Goal: Task Accomplishment & Management: Manage account settings

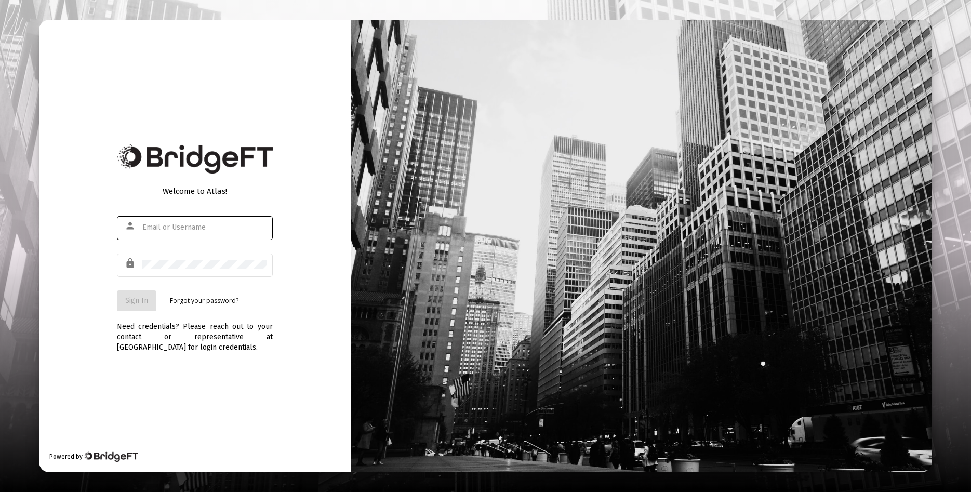
click at [228, 227] on input "text" at bounding box center [204, 227] width 125 height 8
type input "[EMAIL_ADDRESS][DOMAIN_NAME]"
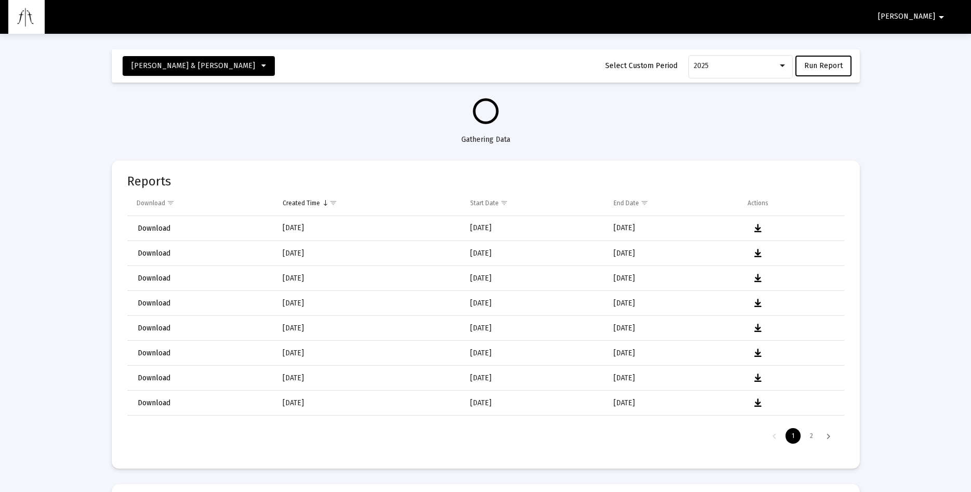
select select "View all"
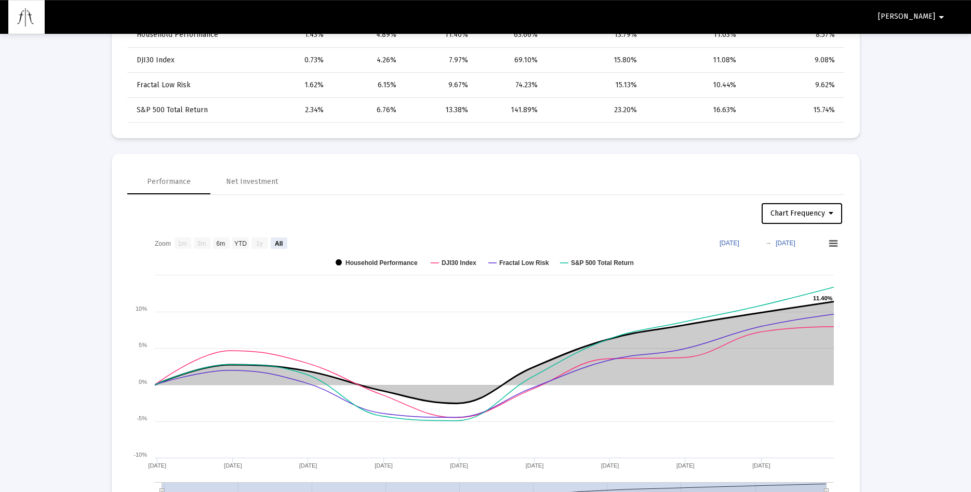
scroll to position [689, 0]
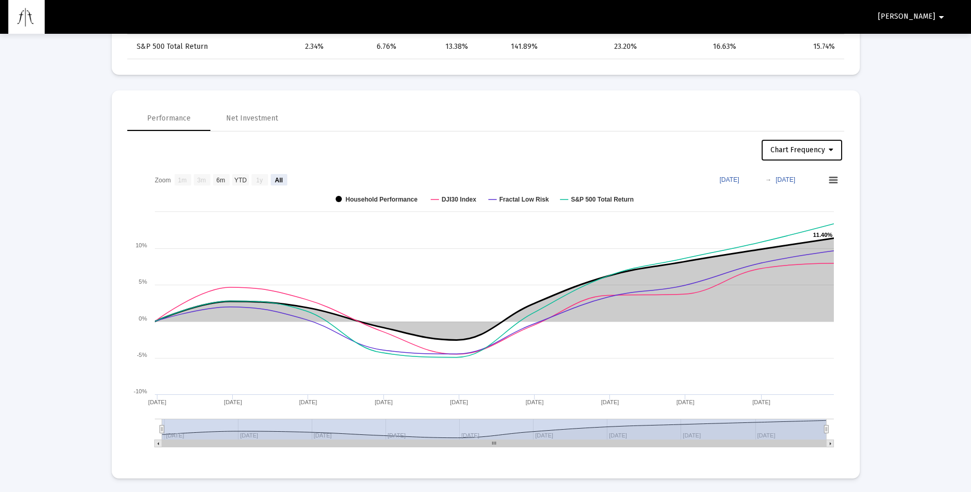
click at [835, 150] on button "Chart Frequency" at bounding box center [802, 150] width 81 height 21
click at [805, 201] on button "Weekly Frequency" at bounding box center [804, 202] width 88 height 25
select select "View all"
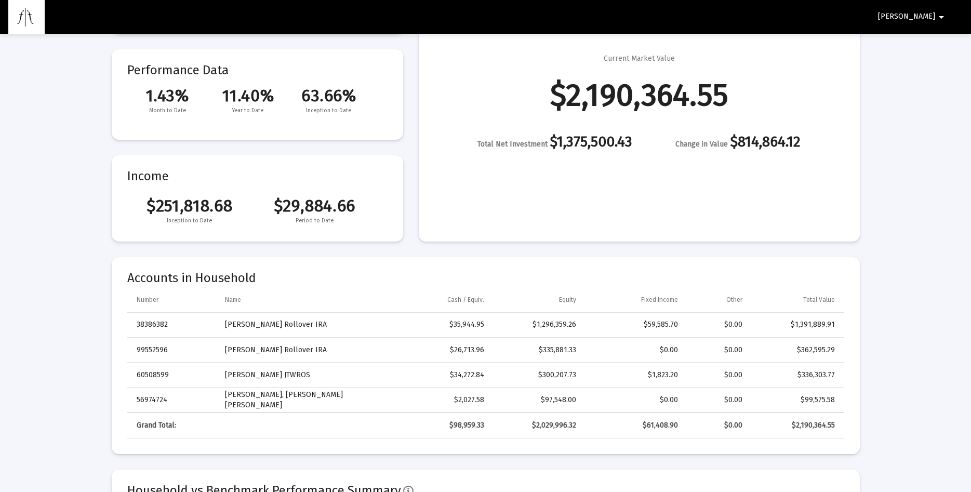
scroll to position [0, 0]
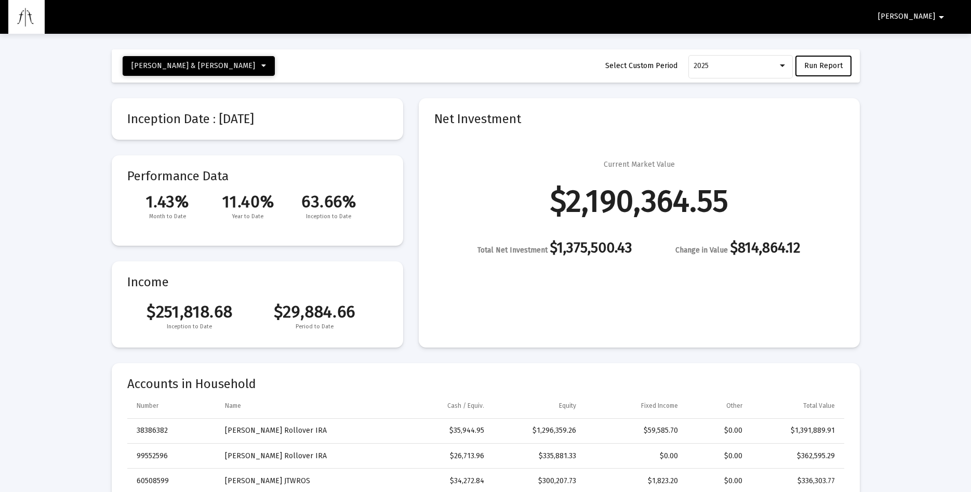
click at [261, 65] on icon at bounding box center [263, 65] width 5 height 7
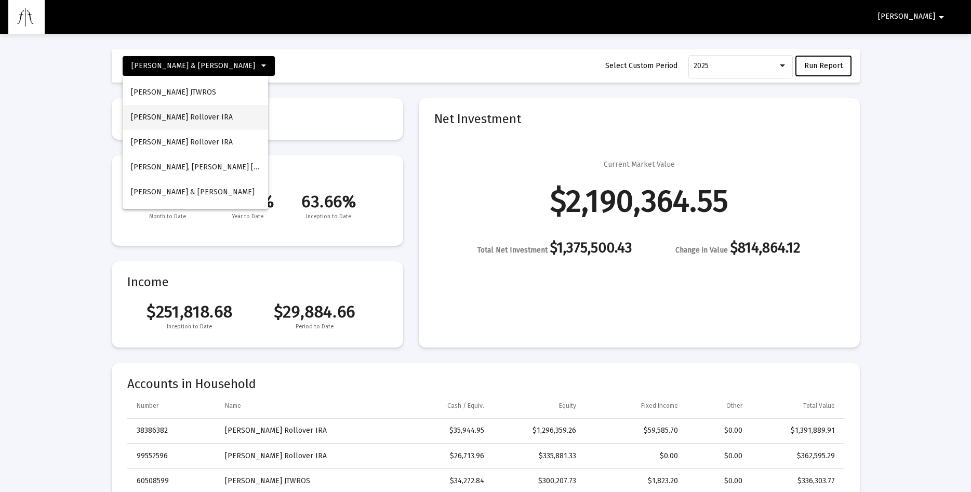
click at [170, 117] on button "[PERSON_NAME] Rollover IRA" at bounding box center [195, 117] width 145 height 25
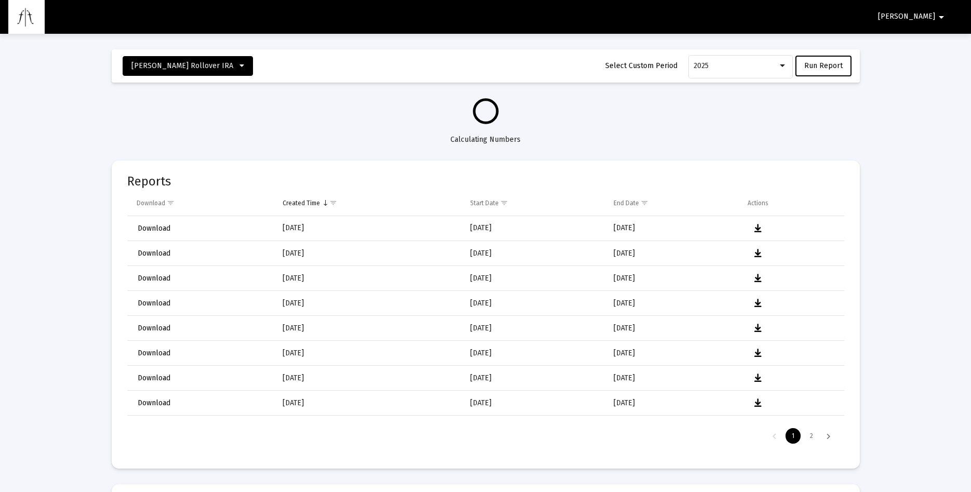
select select "View all"
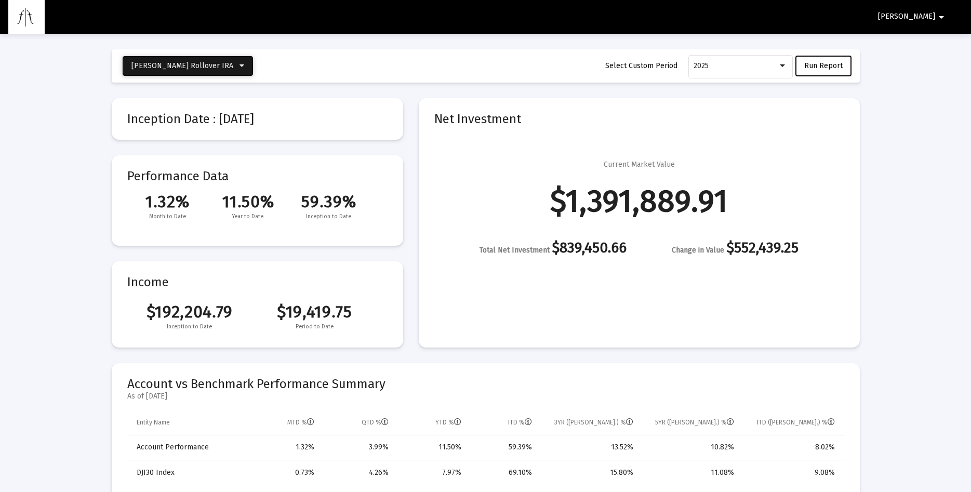
click at [239, 66] on icon at bounding box center [241, 65] width 5 height 7
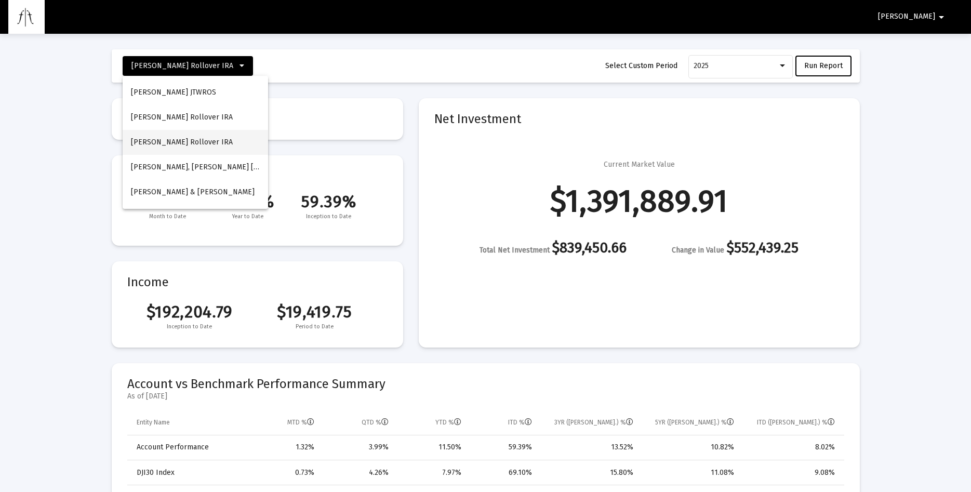
click at [171, 141] on button "[PERSON_NAME] Rollover IRA" at bounding box center [195, 142] width 145 height 25
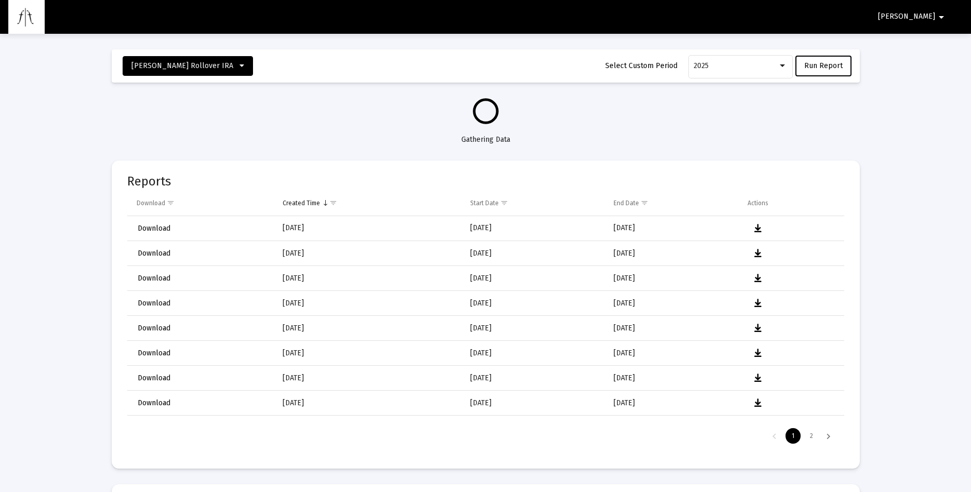
select select "View all"
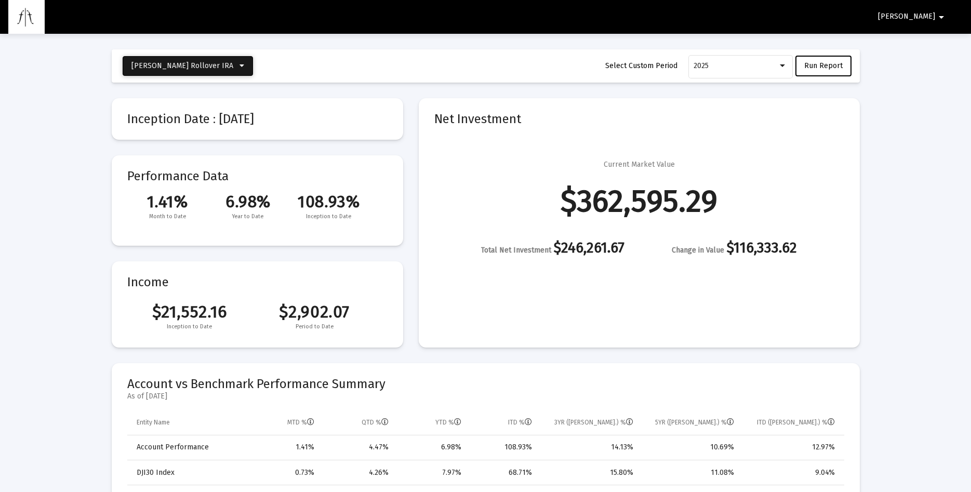
click at [236, 65] on span "[PERSON_NAME] Rollover IRA" at bounding box center [187, 65] width 113 height 9
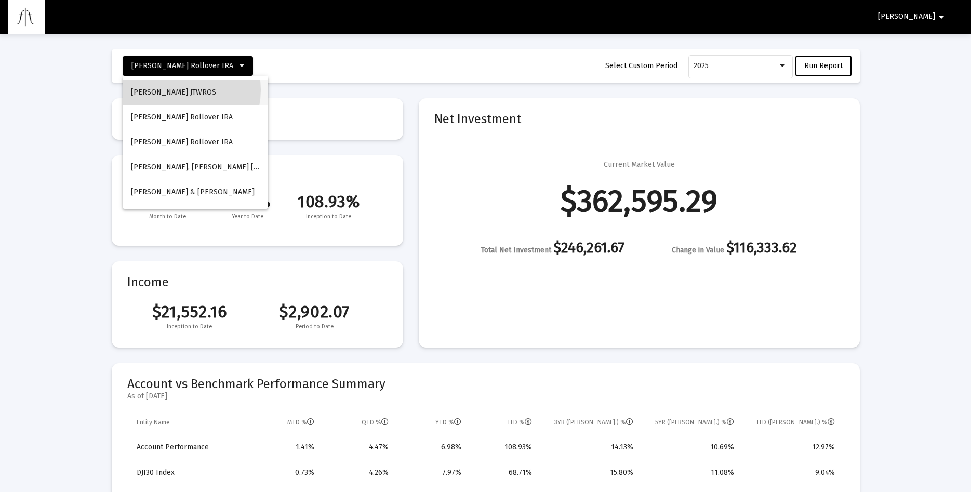
click at [179, 90] on button "[PERSON_NAME] JTWROS" at bounding box center [195, 92] width 145 height 25
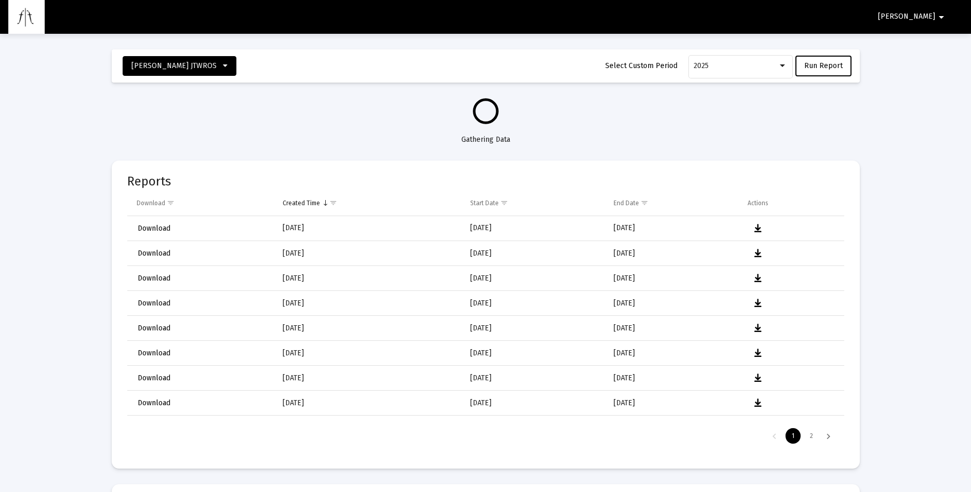
select select "View all"
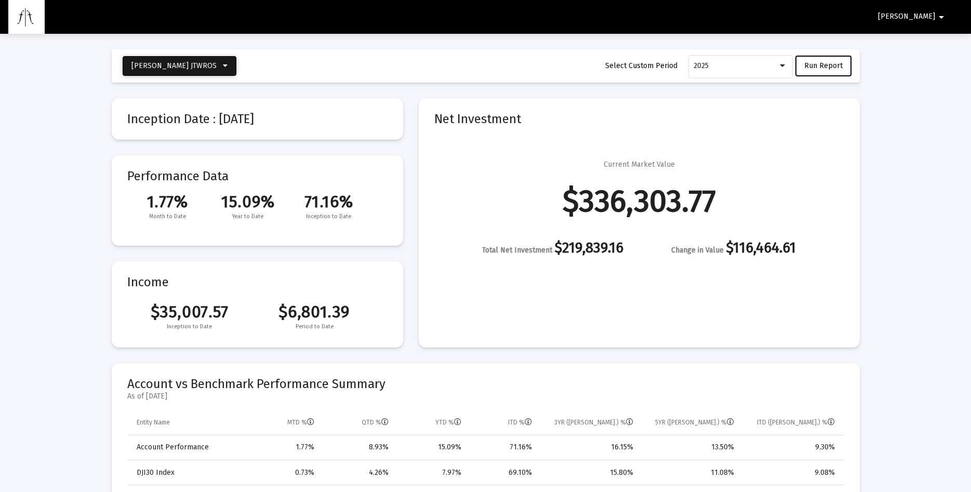
click at [223, 65] on icon at bounding box center [225, 65] width 5 height 7
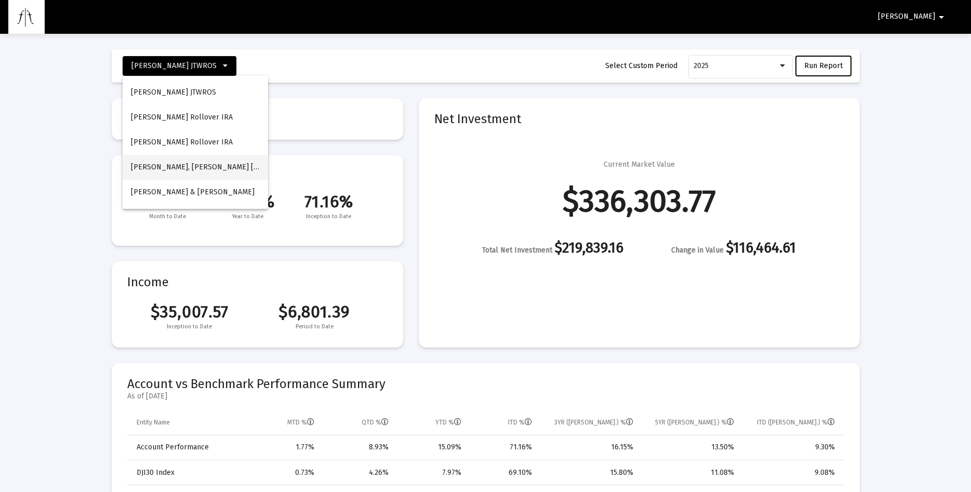
click at [169, 169] on button "[PERSON_NAME], [PERSON_NAME] [PERSON_NAME]" at bounding box center [195, 167] width 145 height 25
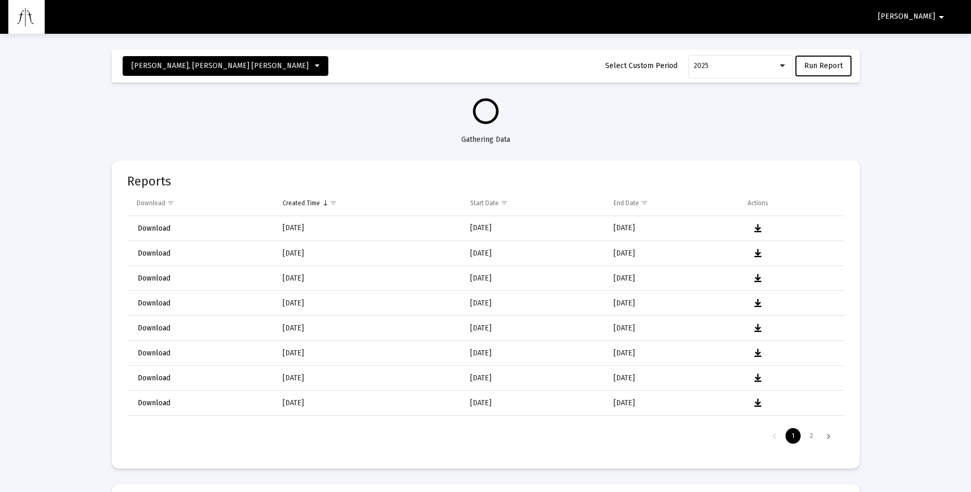
select select "View all"
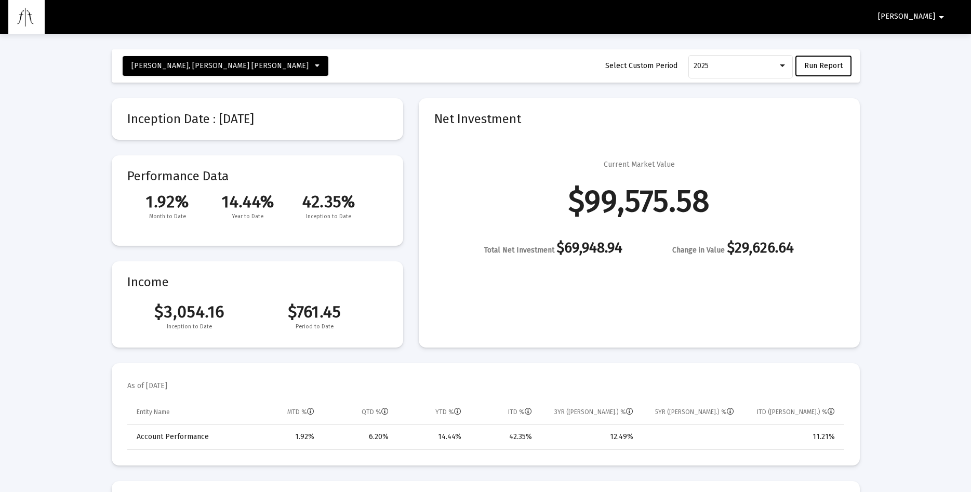
click at [943, 16] on mat-icon "arrow_drop_down" at bounding box center [941, 17] width 12 height 21
click at [898, 165] on div at bounding box center [485, 246] width 971 height 492
click at [315, 65] on icon at bounding box center [317, 65] width 5 height 7
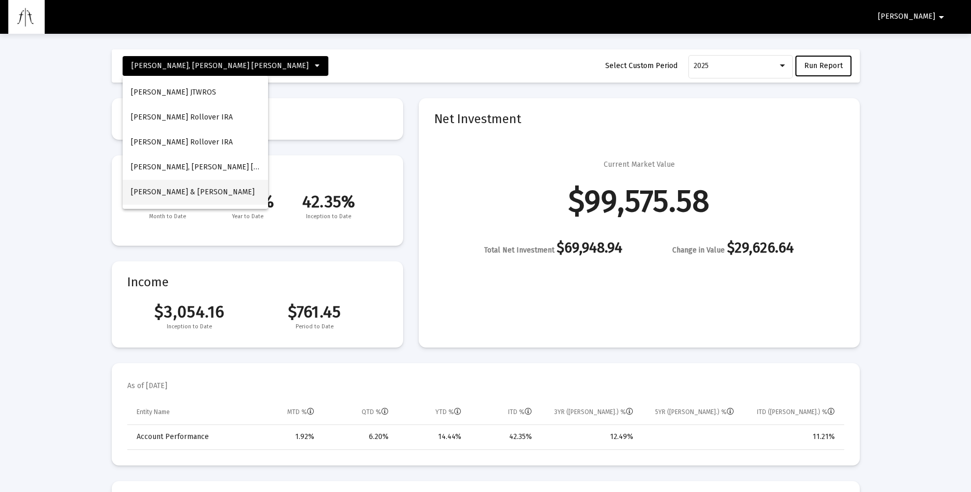
click at [202, 190] on span "[PERSON_NAME] & [PERSON_NAME]" at bounding box center [193, 192] width 124 height 9
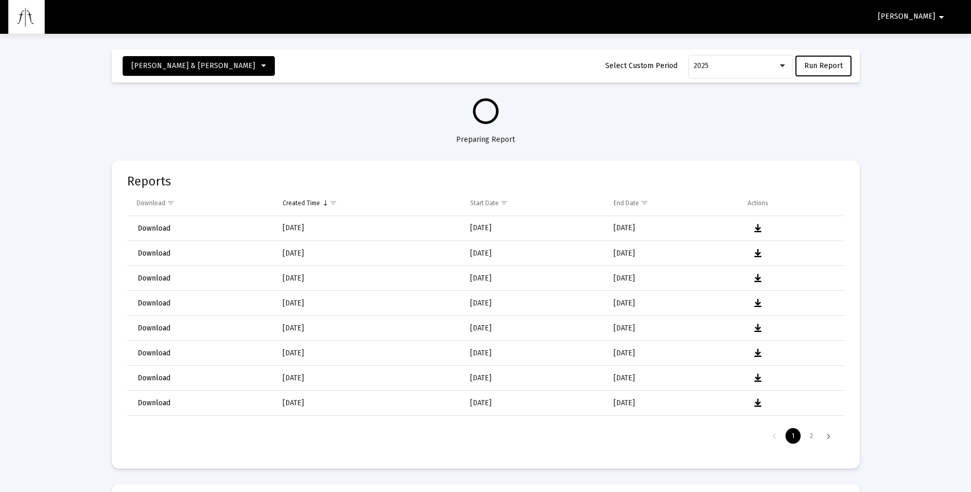
select select "View all"
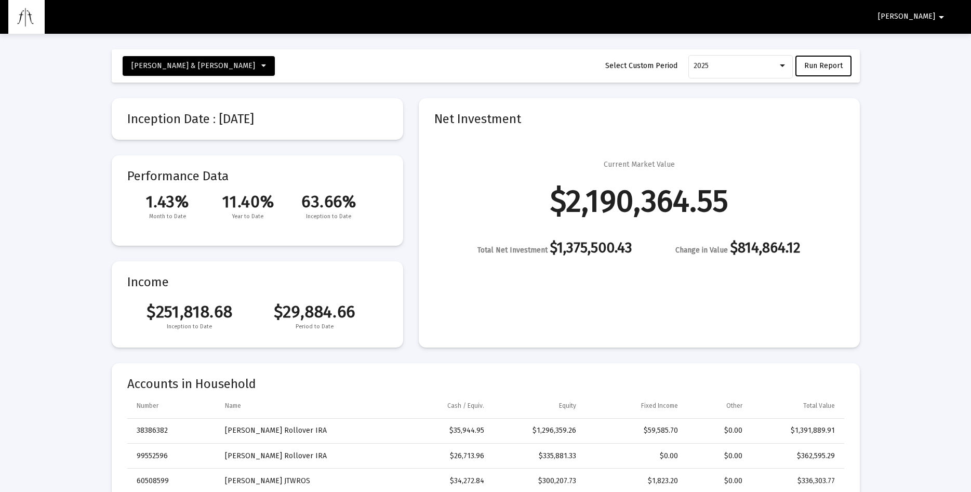
click at [939, 14] on mat-icon "arrow_drop_down" at bounding box center [941, 17] width 12 height 21
click at [944, 41] on button "Logout" at bounding box center [936, 44] width 58 height 25
